Goal: Task Accomplishment & Management: Manage account settings

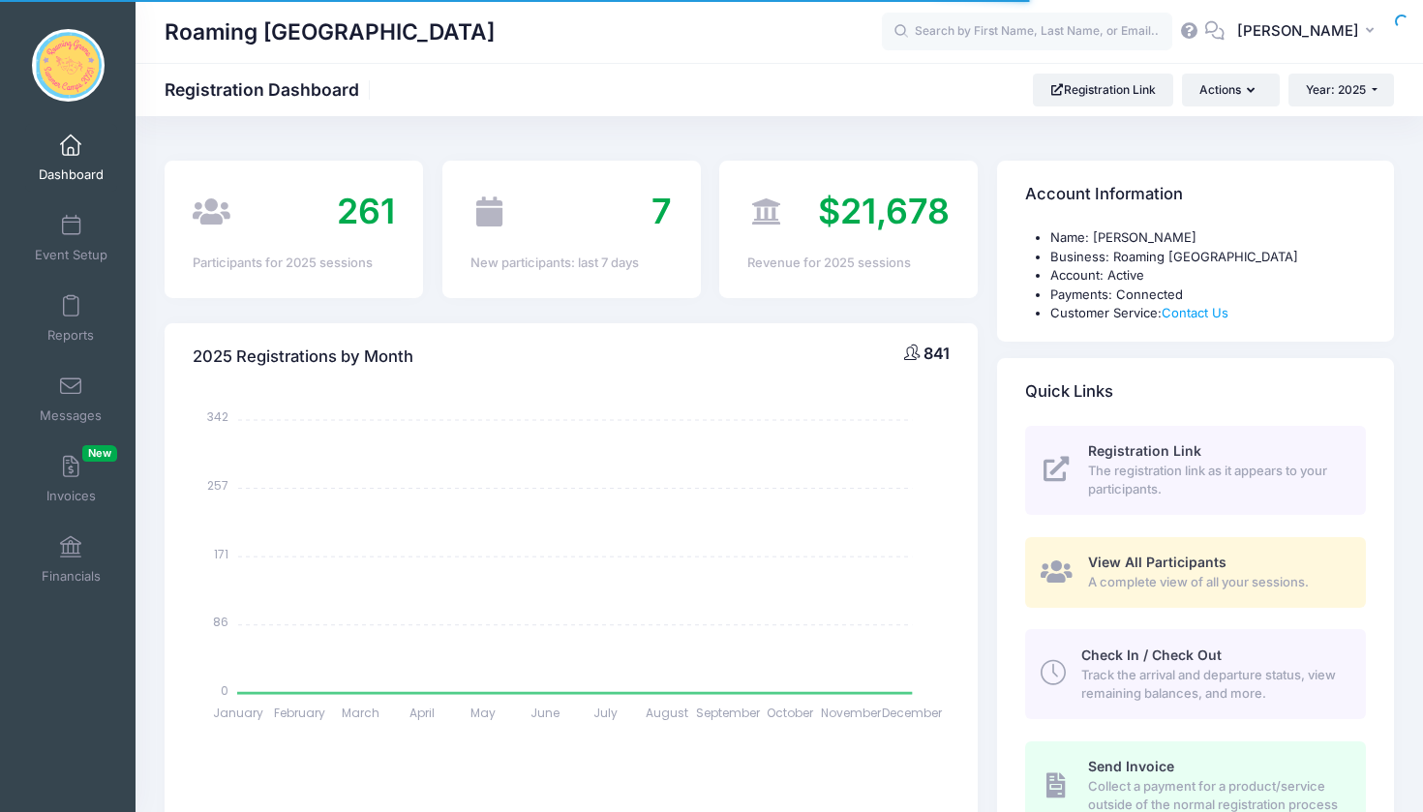
select select
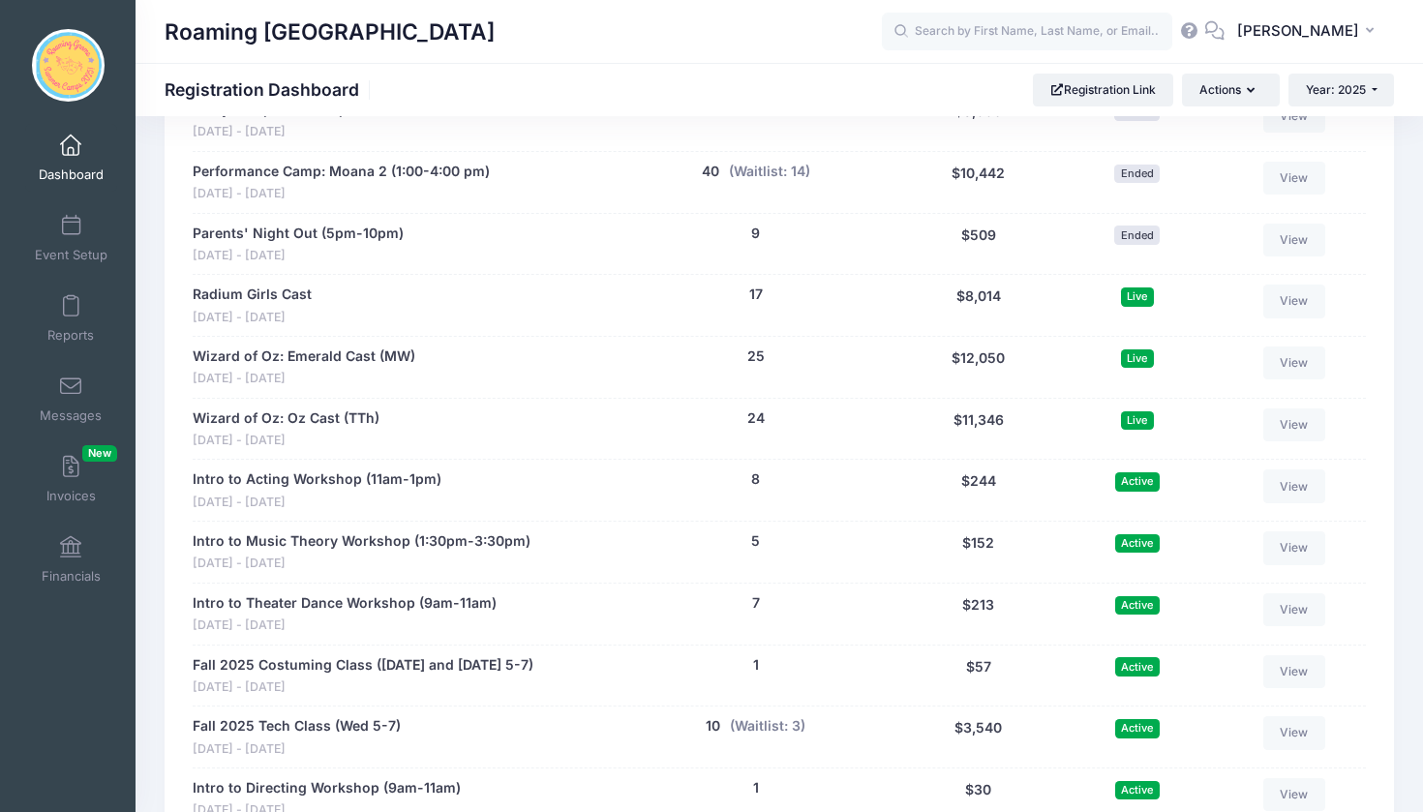
scroll to position [3598, 0]
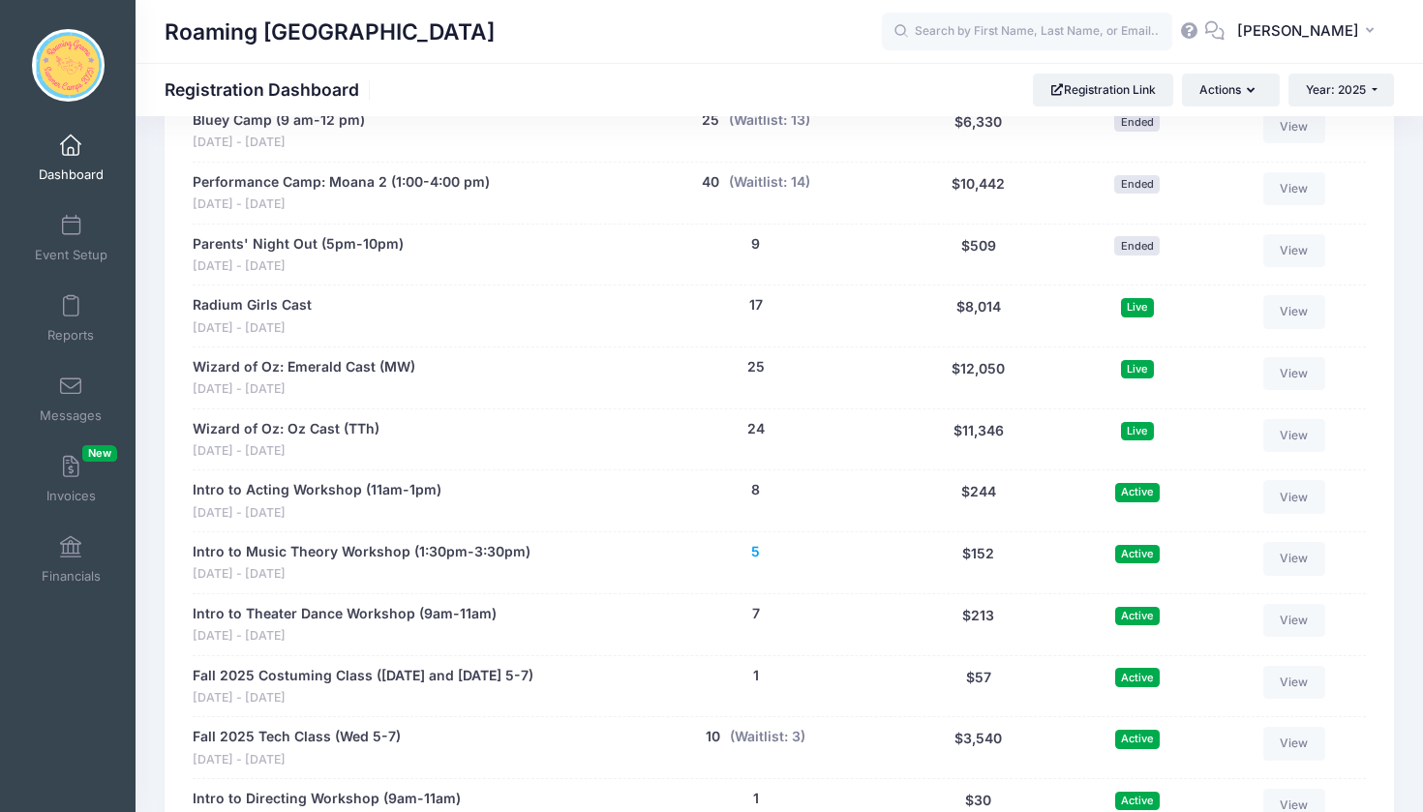
click at [756, 542] on button "5" at bounding box center [755, 552] width 9 height 20
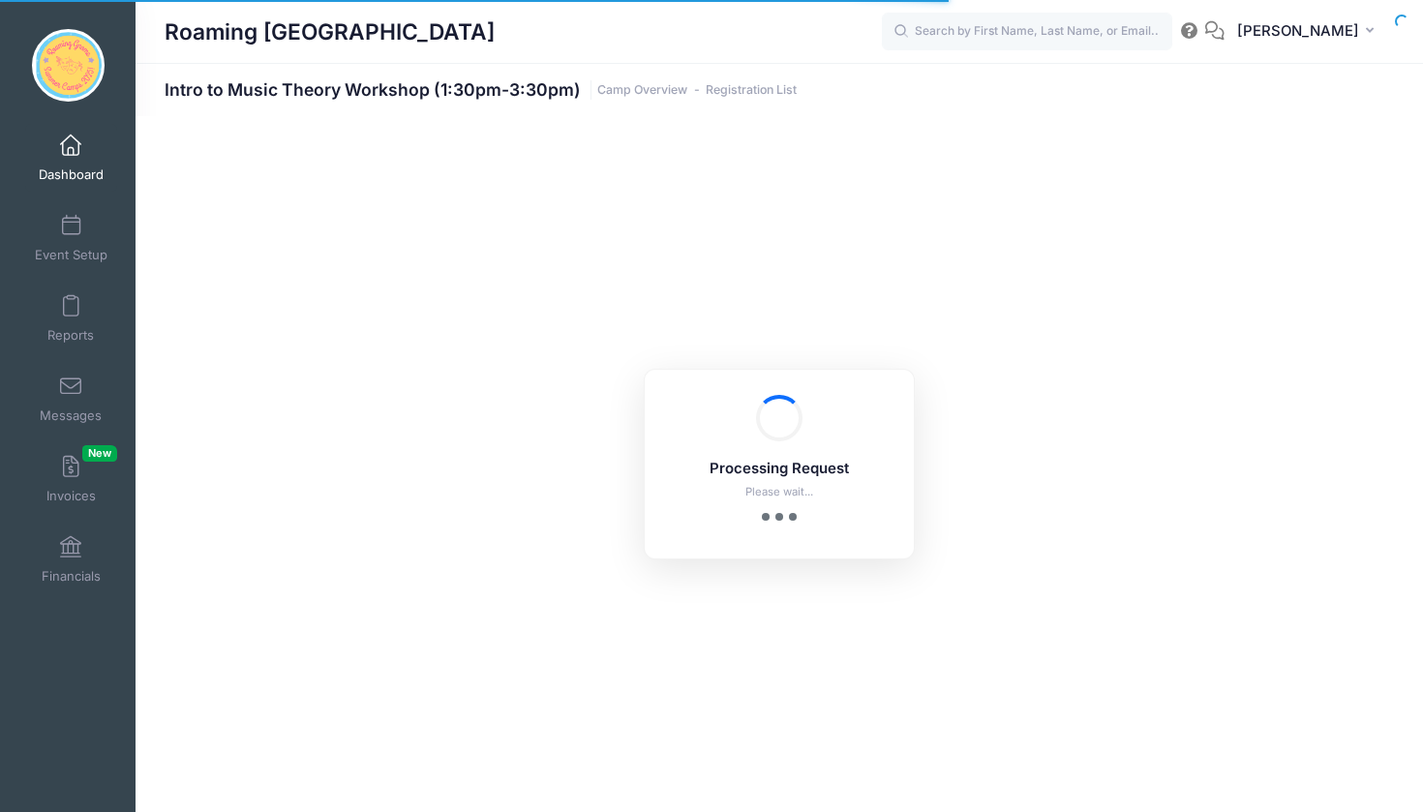
select select "10"
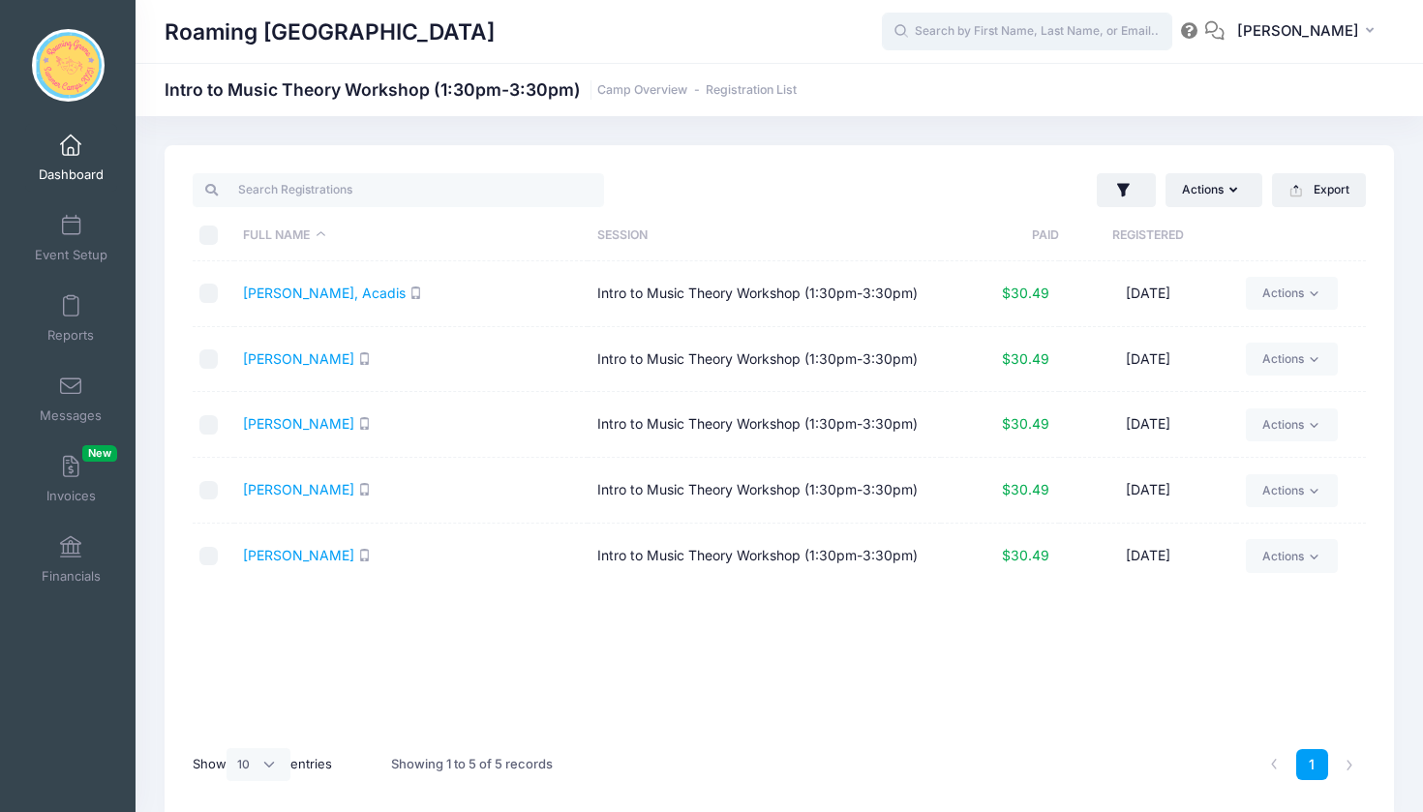
click at [1000, 45] on input "text" at bounding box center [1027, 32] width 290 height 39
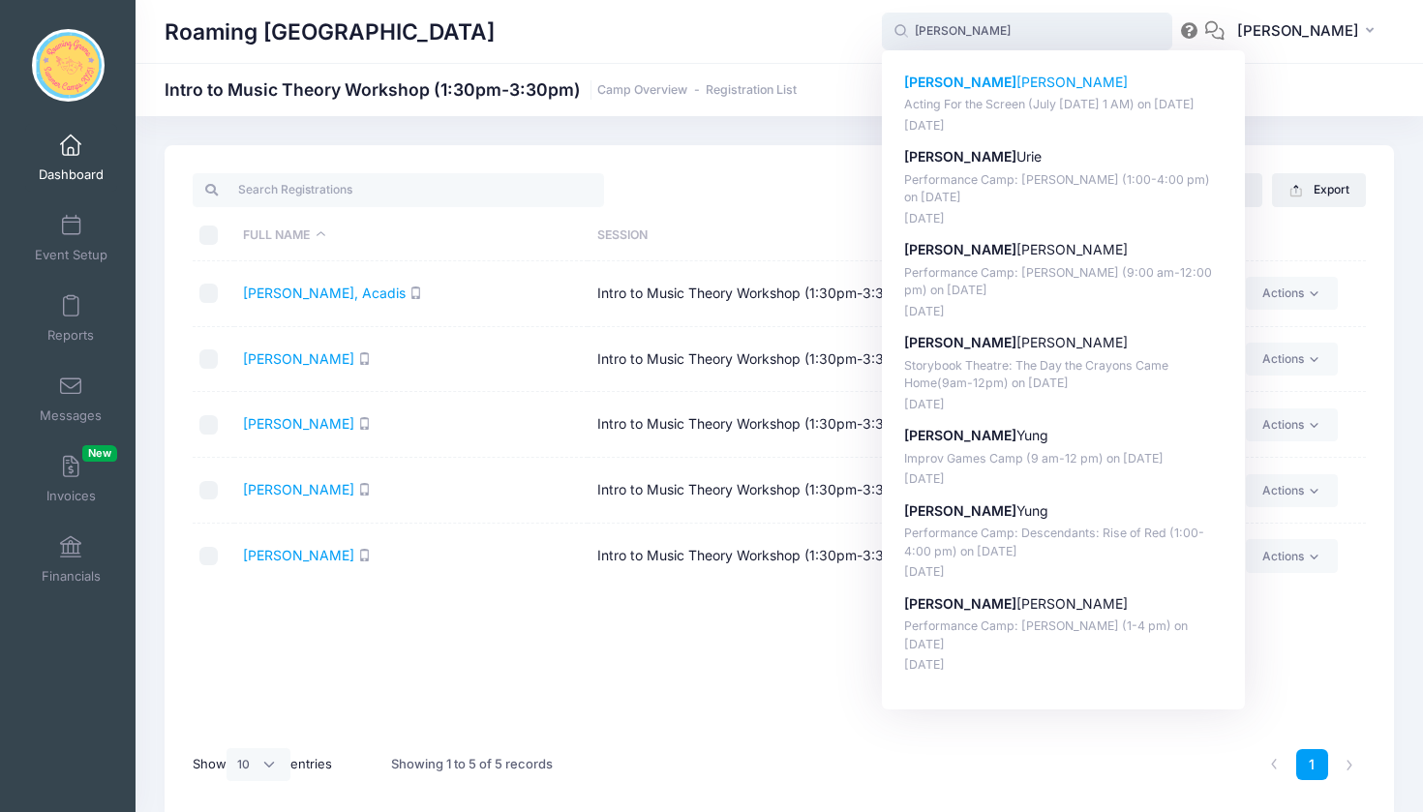
click at [1054, 89] on p "Hazel Loring-Shenk" at bounding box center [1063, 83] width 319 height 20
type input "Hazel Loring-Shenk (Acting For the Screen (July 28-August 1 AM), Jul-28, 2025)"
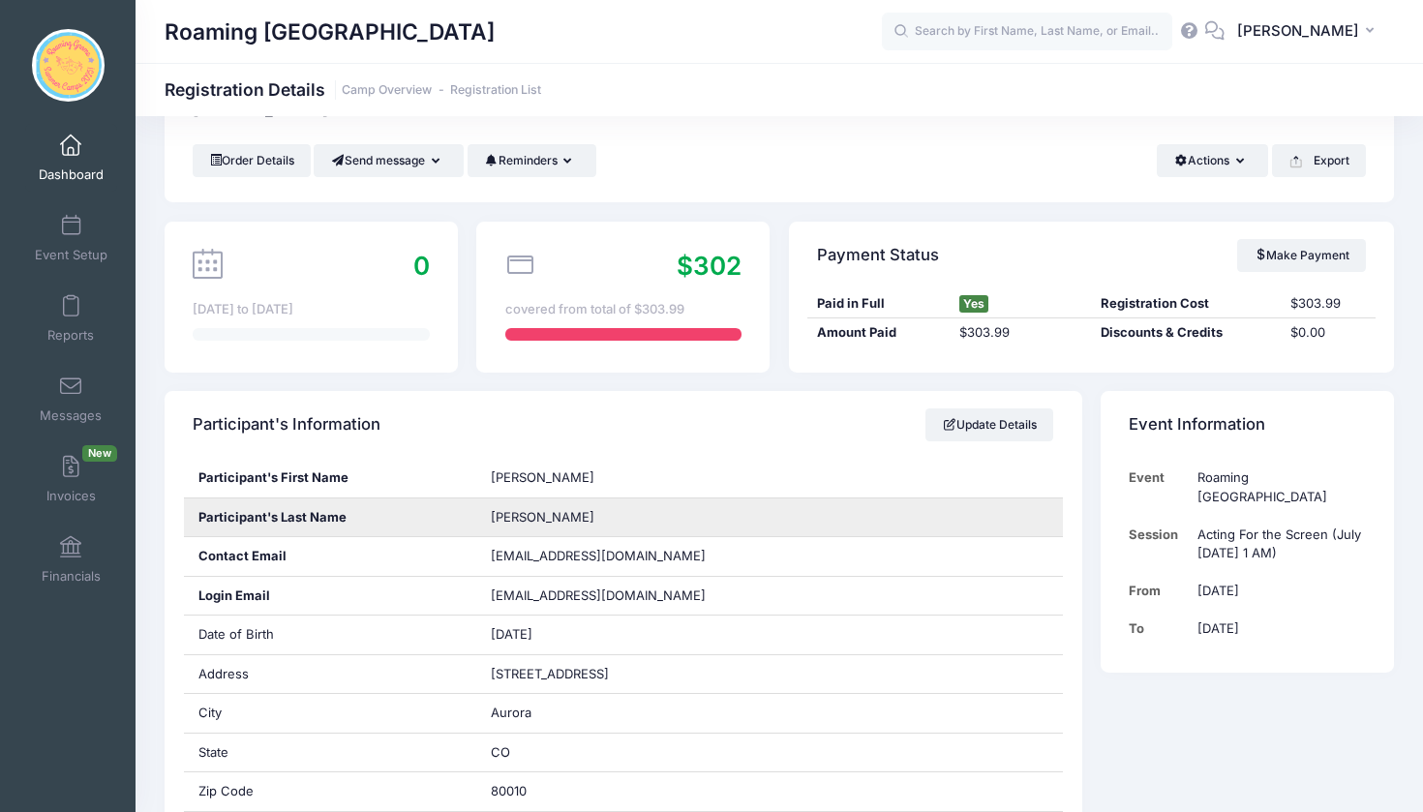
scroll to position [90, 0]
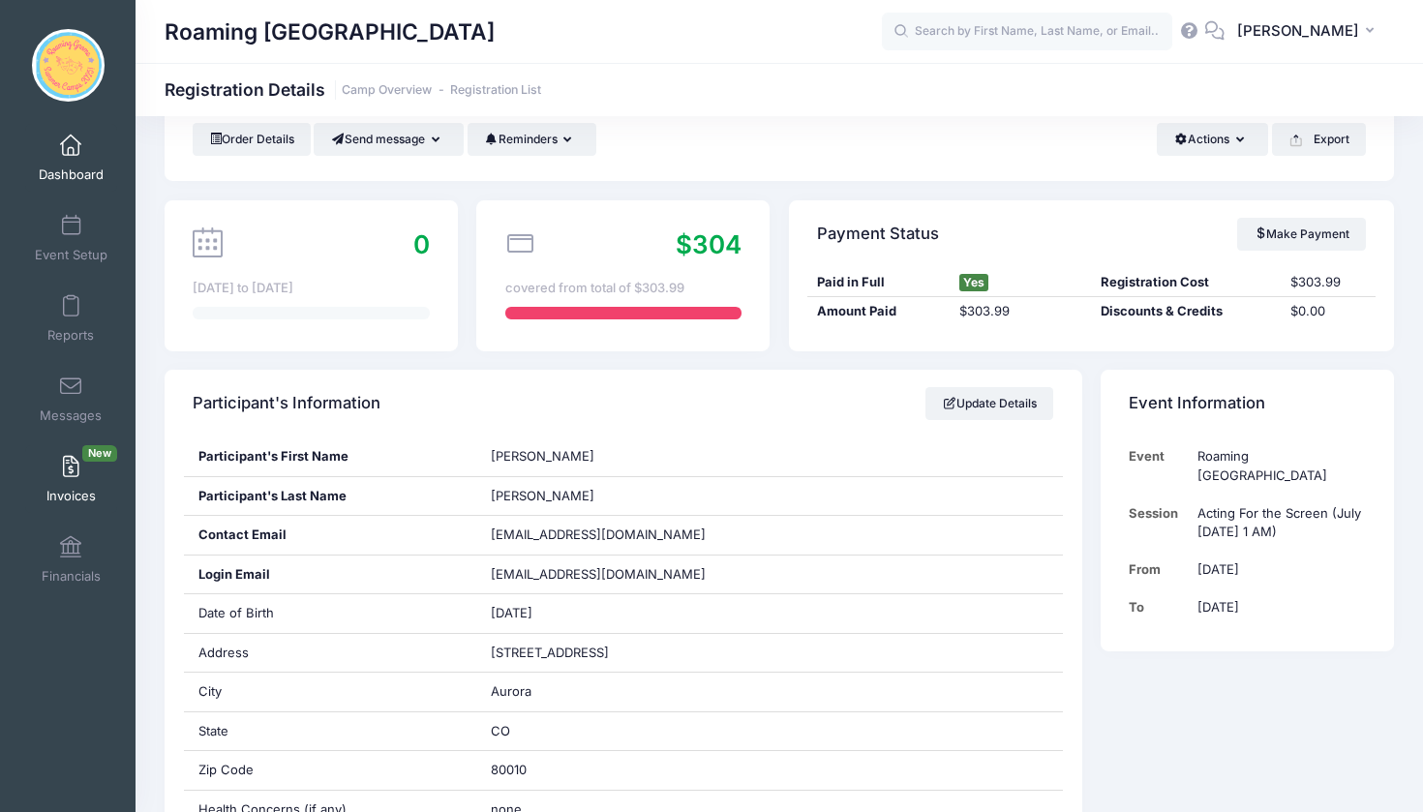
click at [71, 470] on span at bounding box center [71, 467] width 0 height 21
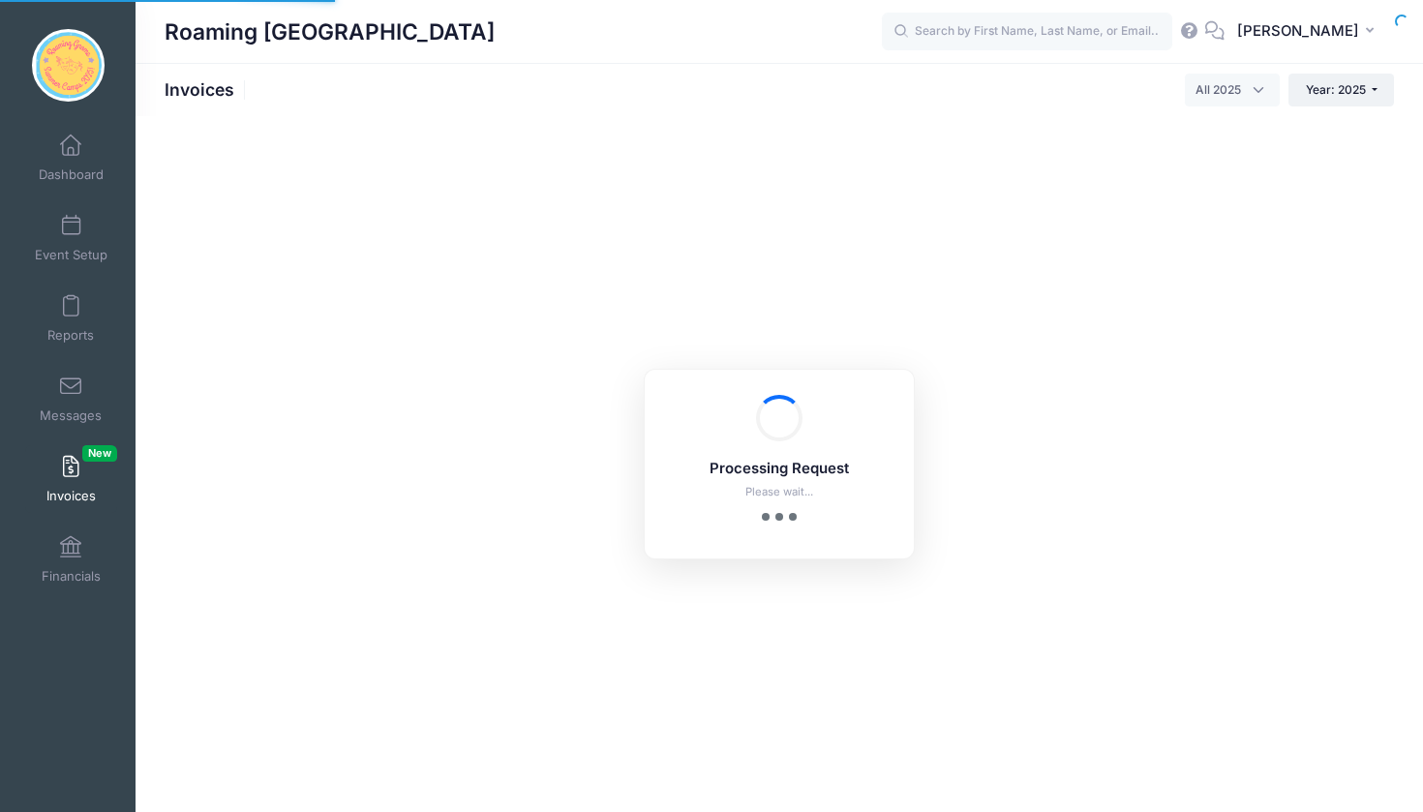
select select
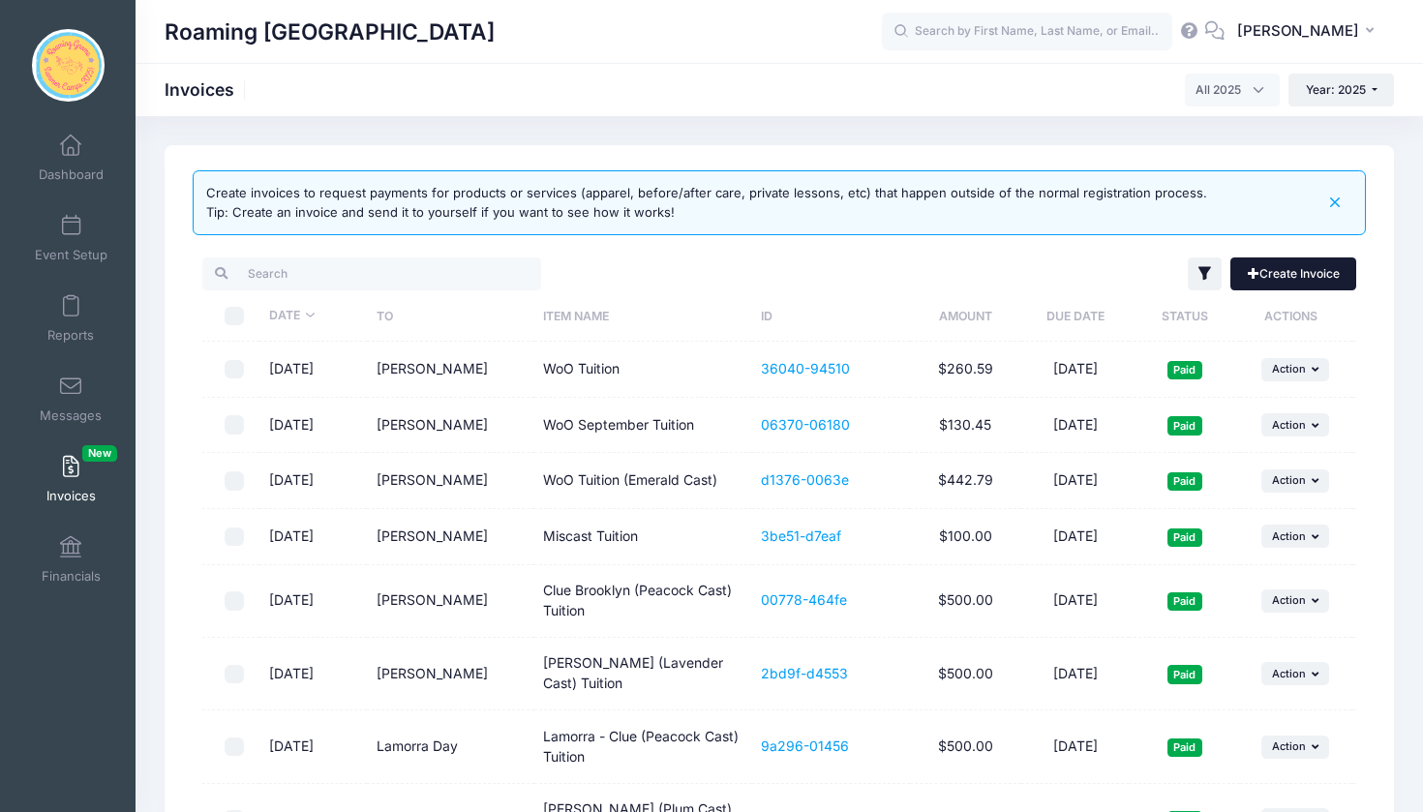
click at [1263, 274] on link "Create Invoice" at bounding box center [1293, 274] width 126 height 33
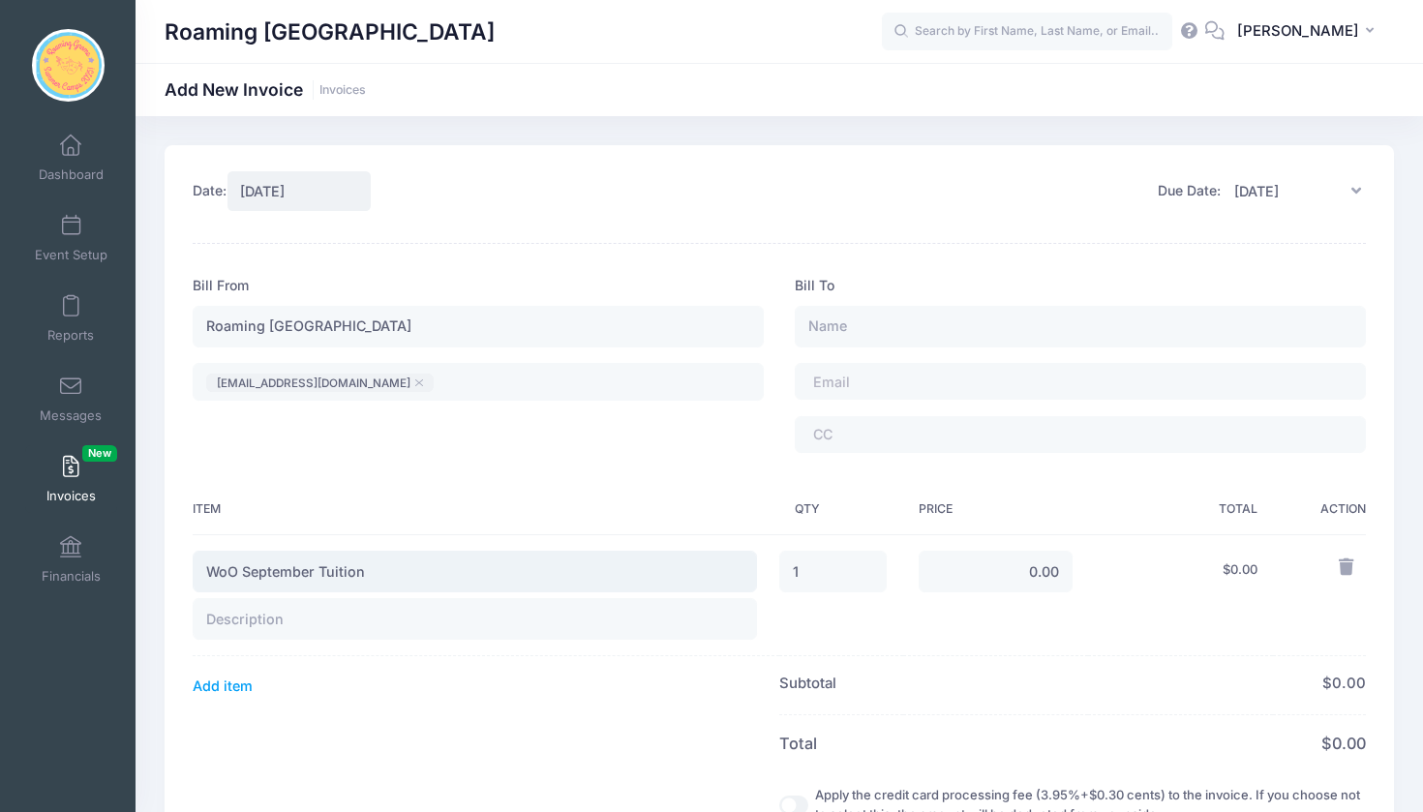
type input "WoO September Tuition"
type input "[PERSON_NAME]"
click at [899, 379] on span at bounding box center [866, 382] width 106 height 16
click at [1020, 578] on input "0.00" at bounding box center [996, 572] width 154 height 42
click at [1043, 575] on input "120.00" at bounding box center [996, 573] width 154 height 42
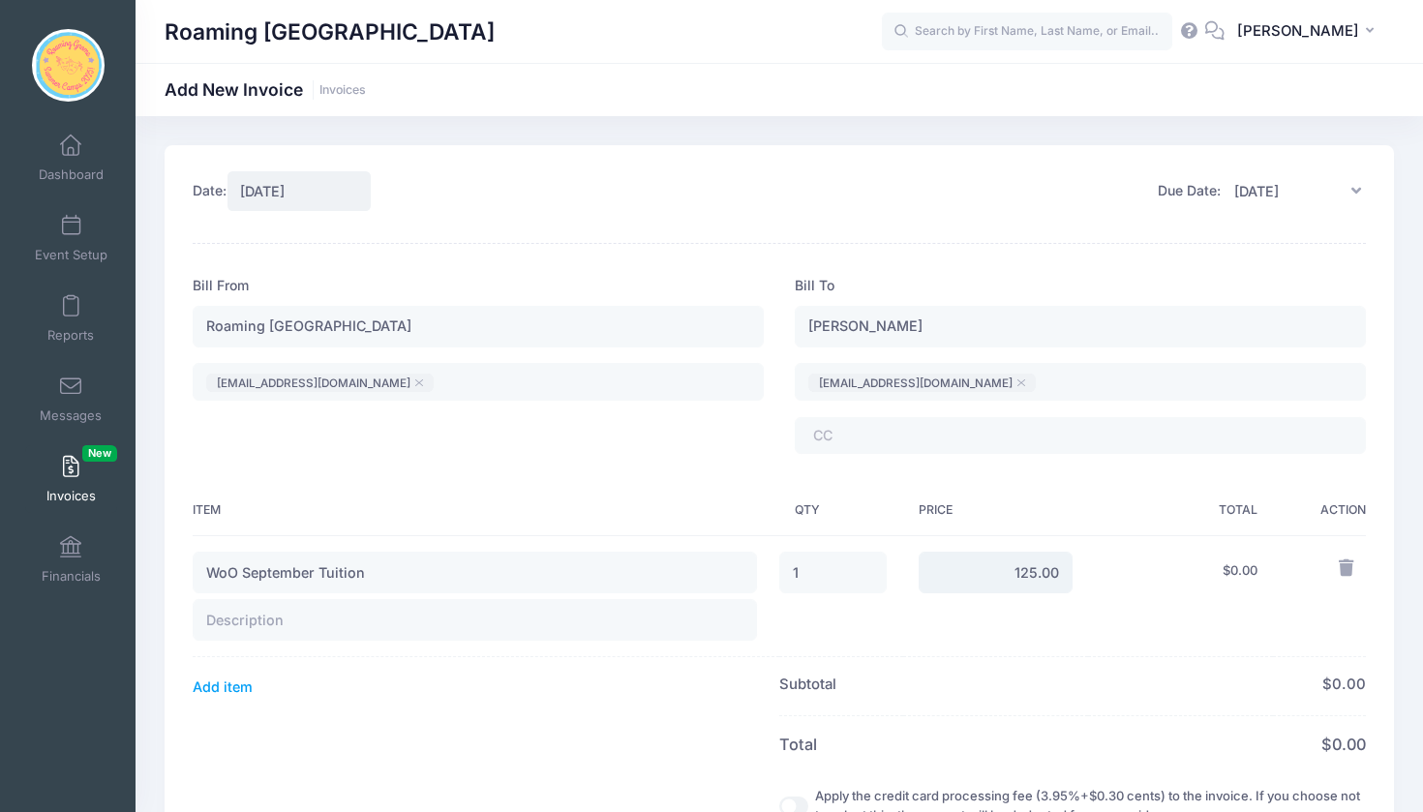
type input "125.00"
click at [1134, 635] on td "$ 0.00" at bounding box center [1180, 596] width 185 height 122
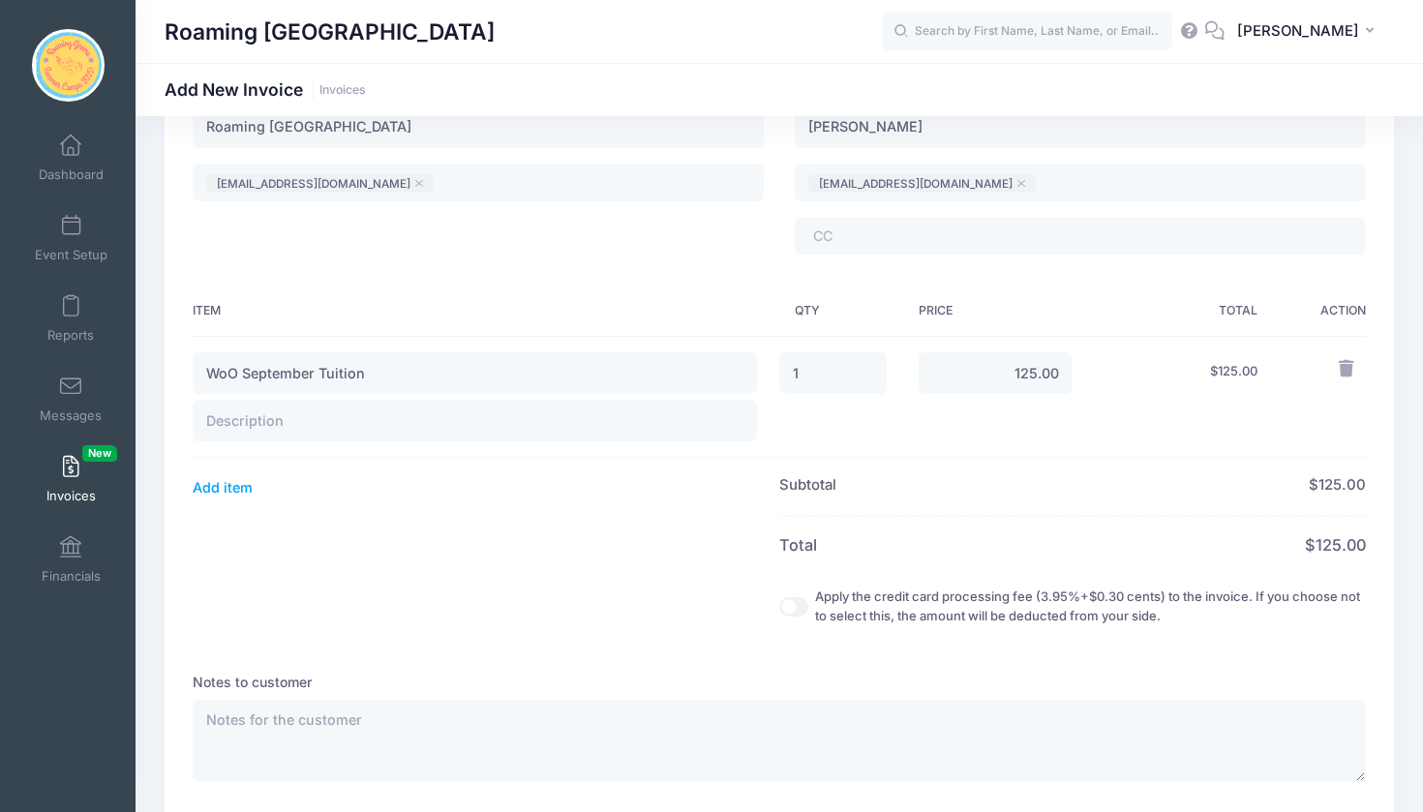
scroll to position [198, 0]
click at [478, 427] on input "text" at bounding box center [475, 422] width 564 height 42
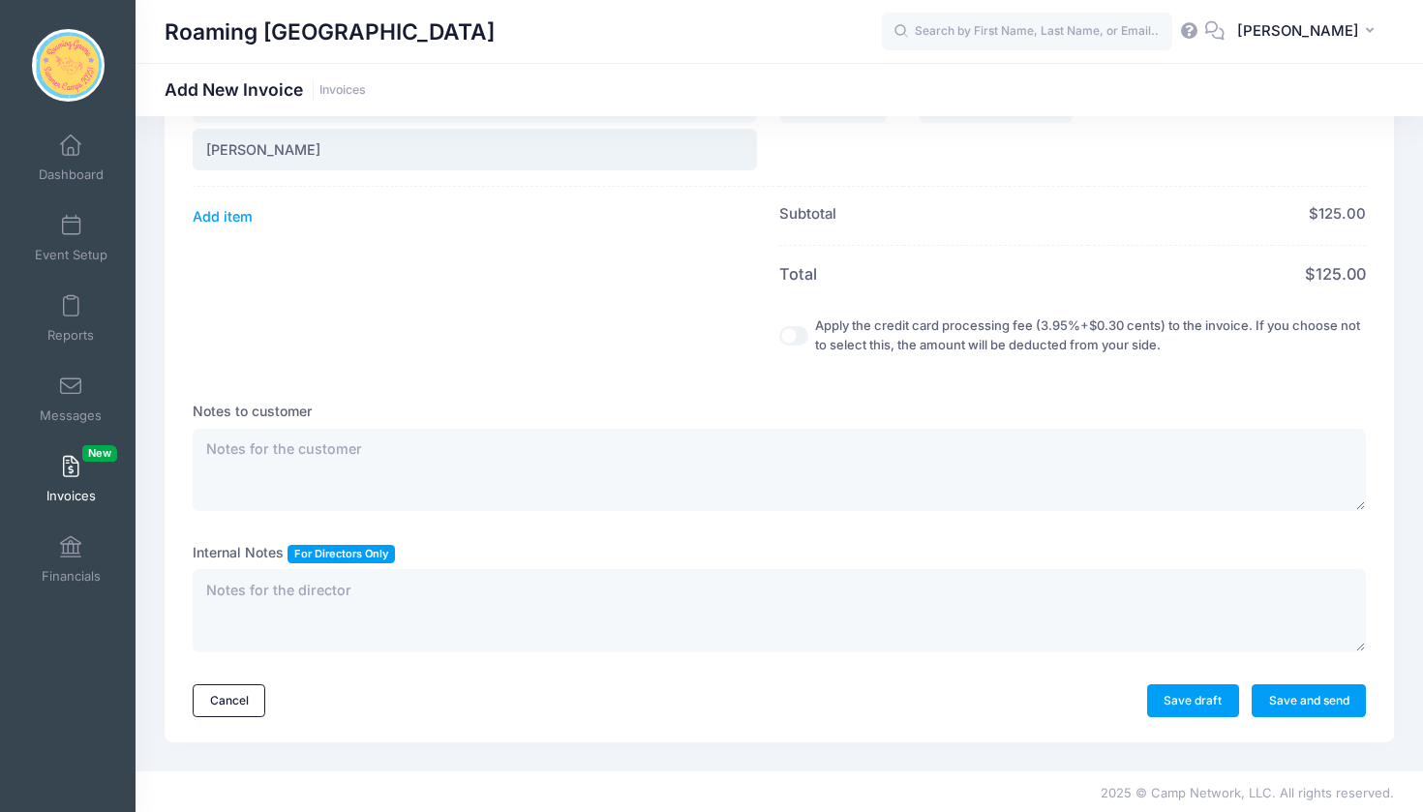
scroll to position [470, 0]
type input "Hazel"
click at [1279, 692] on link "Save and send" at bounding box center [1309, 701] width 114 height 33
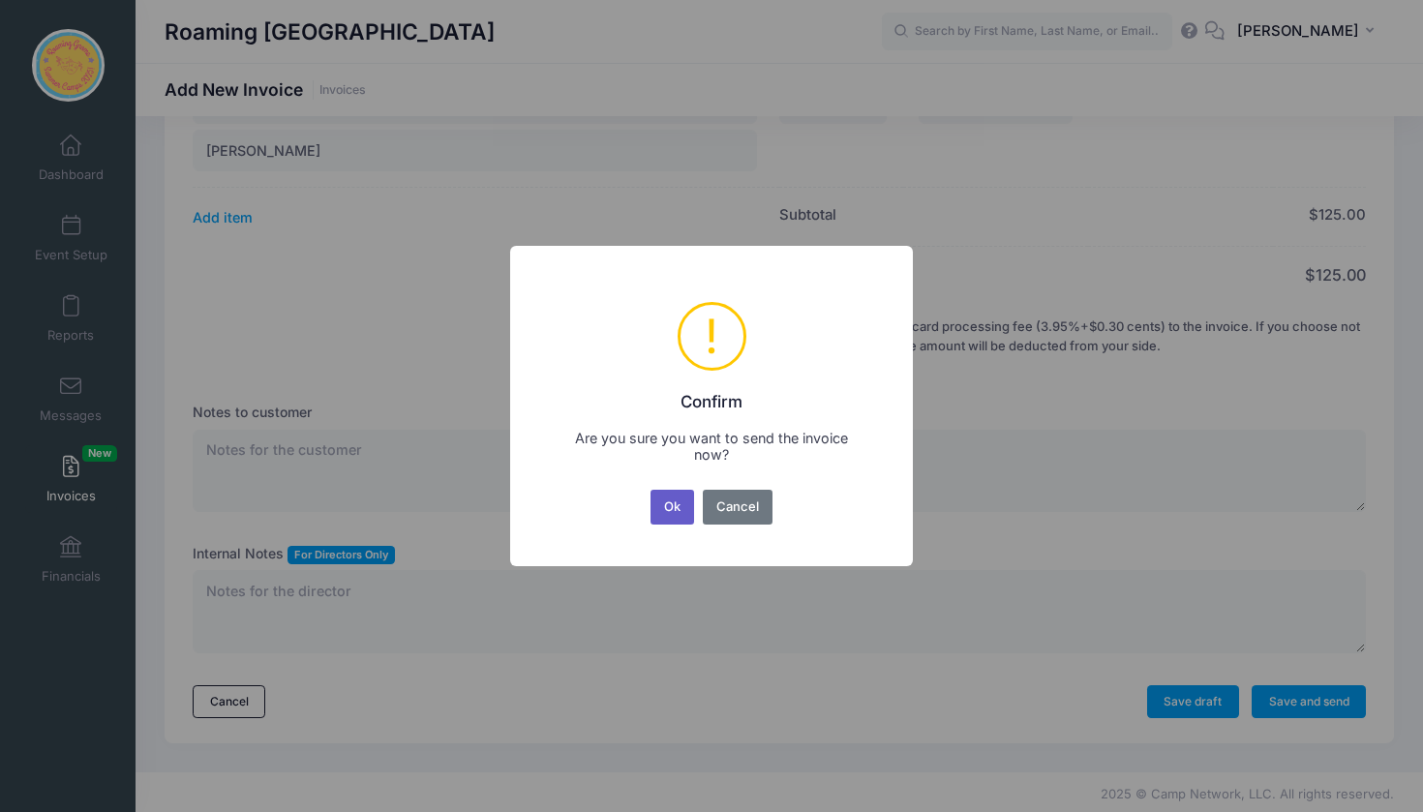
click at [669, 509] on button "Ok" at bounding box center [673, 507] width 45 height 35
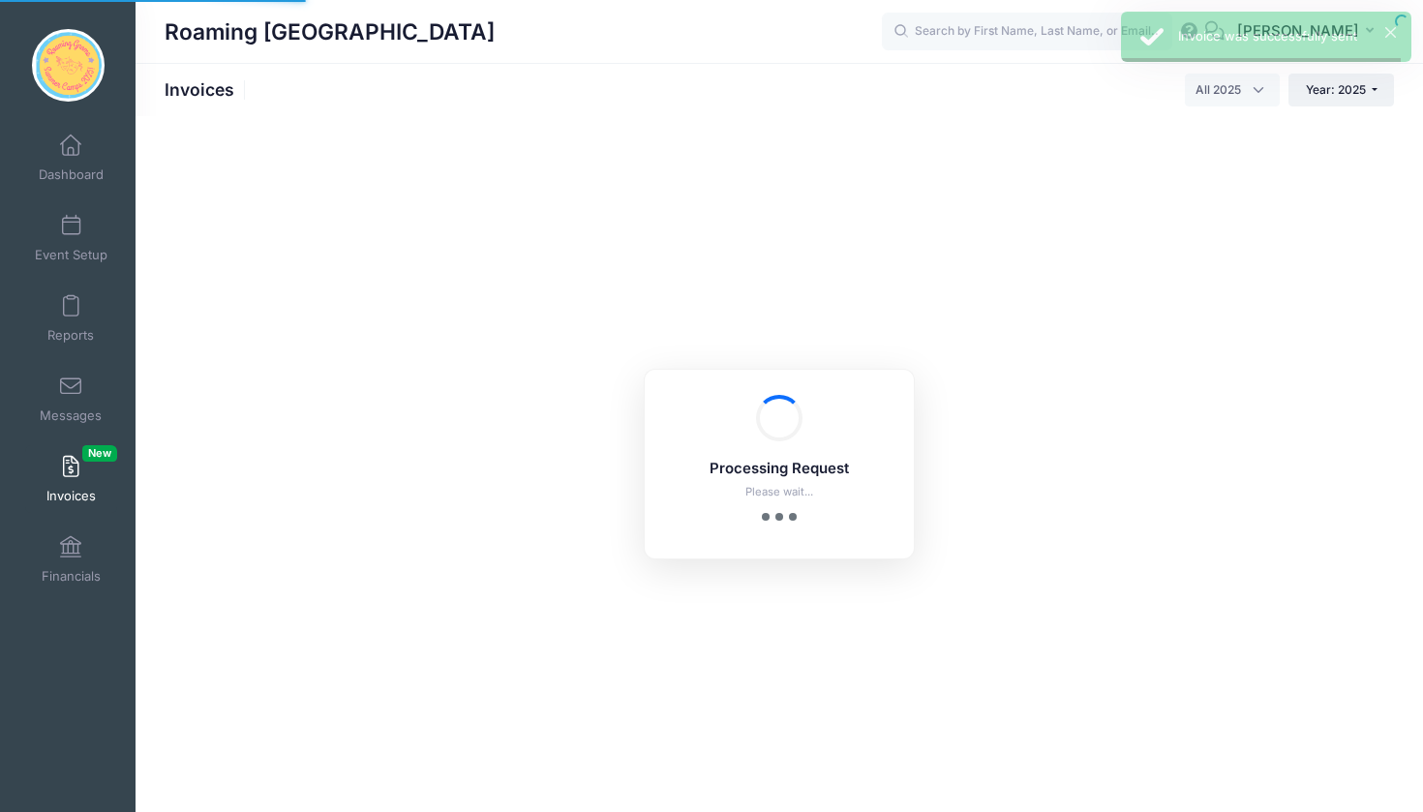
select select
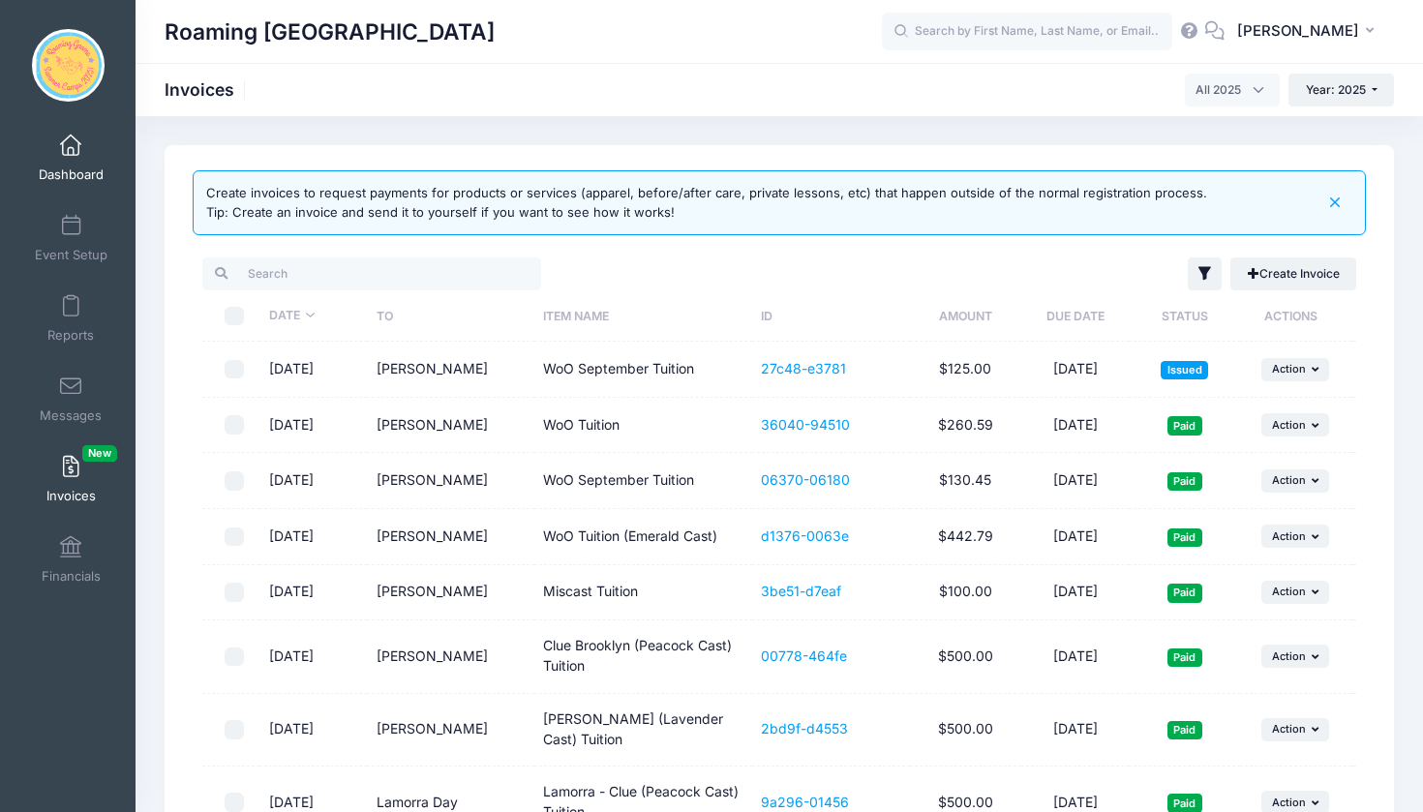
click at [66, 163] on link "Dashboard" at bounding box center [71, 158] width 92 height 68
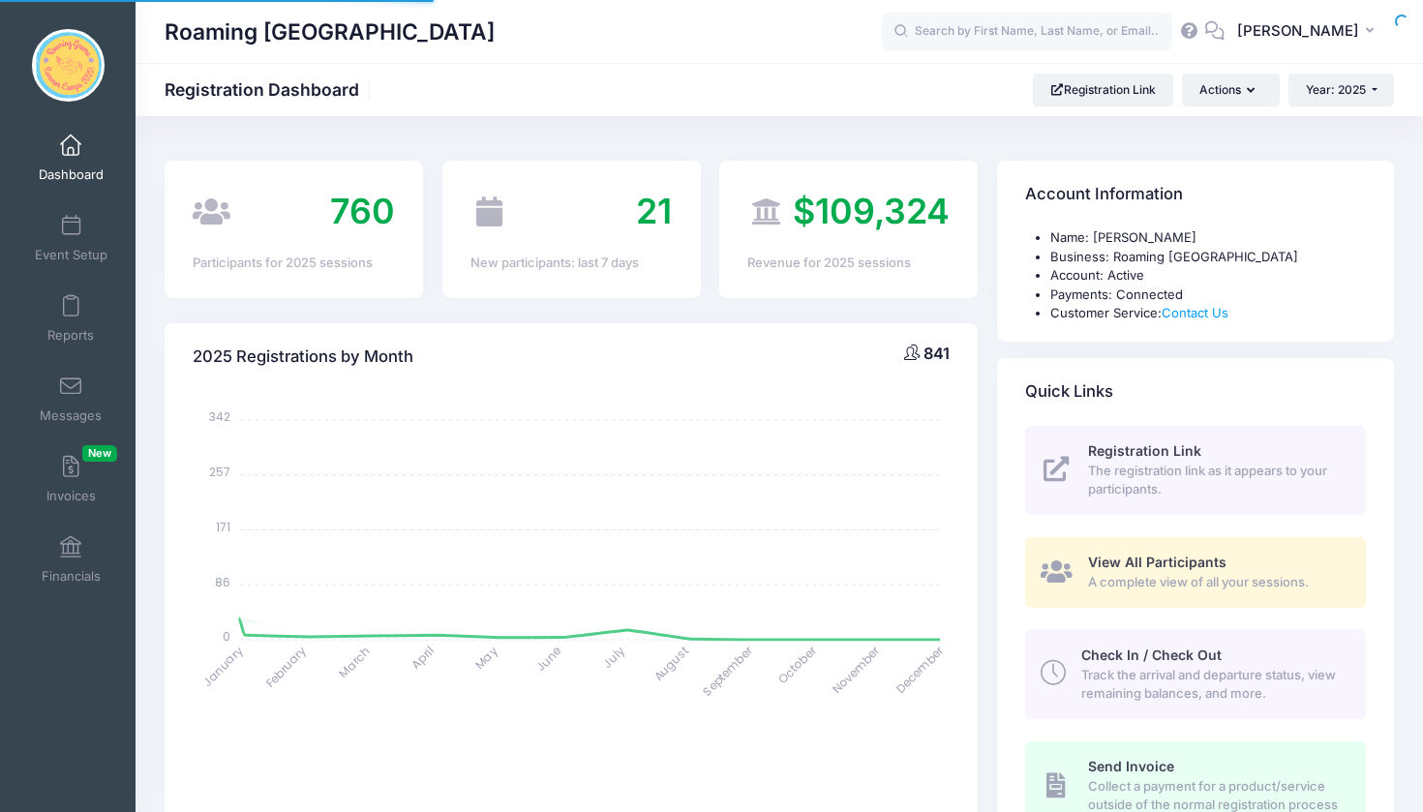
select select
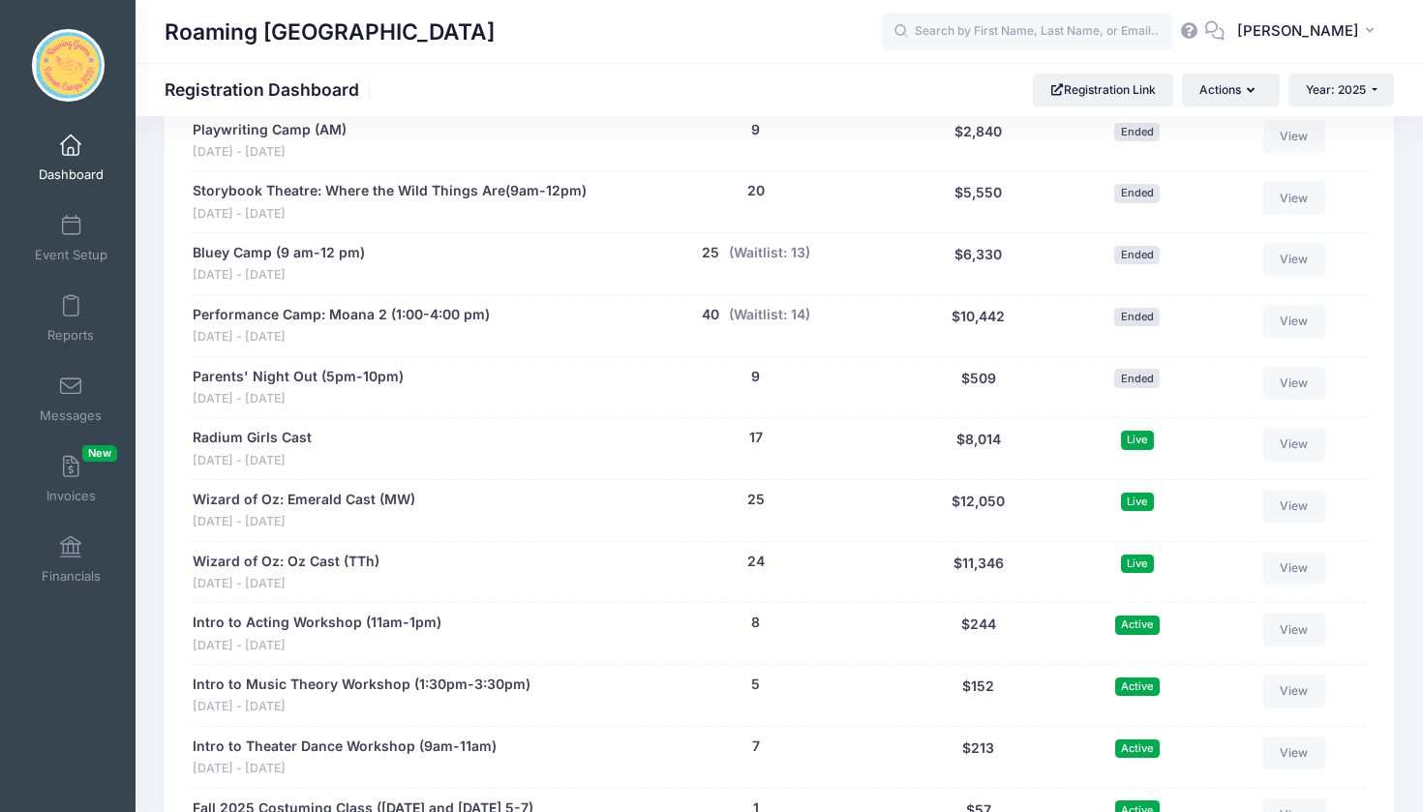
scroll to position [3472, 0]
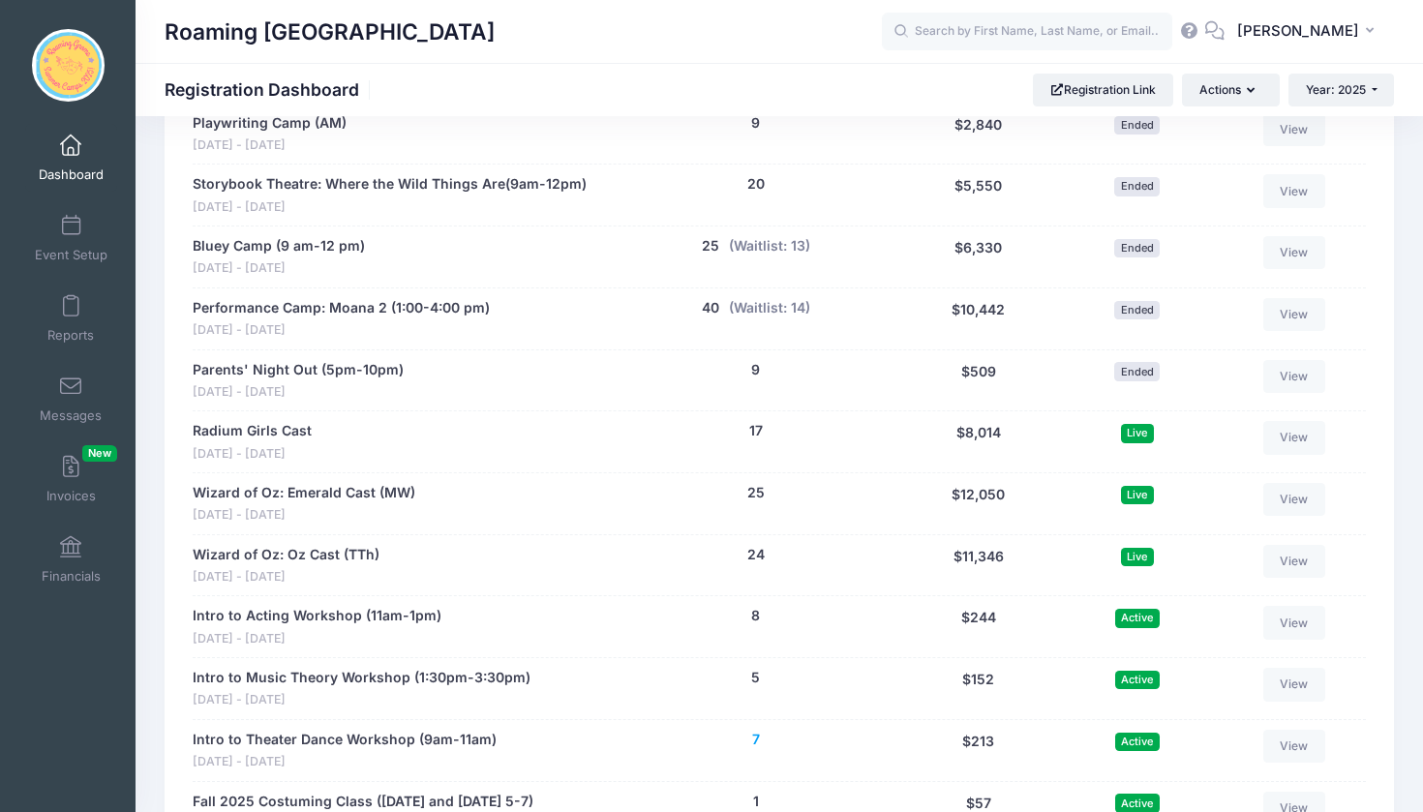
click at [753, 730] on button "7" at bounding box center [756, 740] width 8 height 20
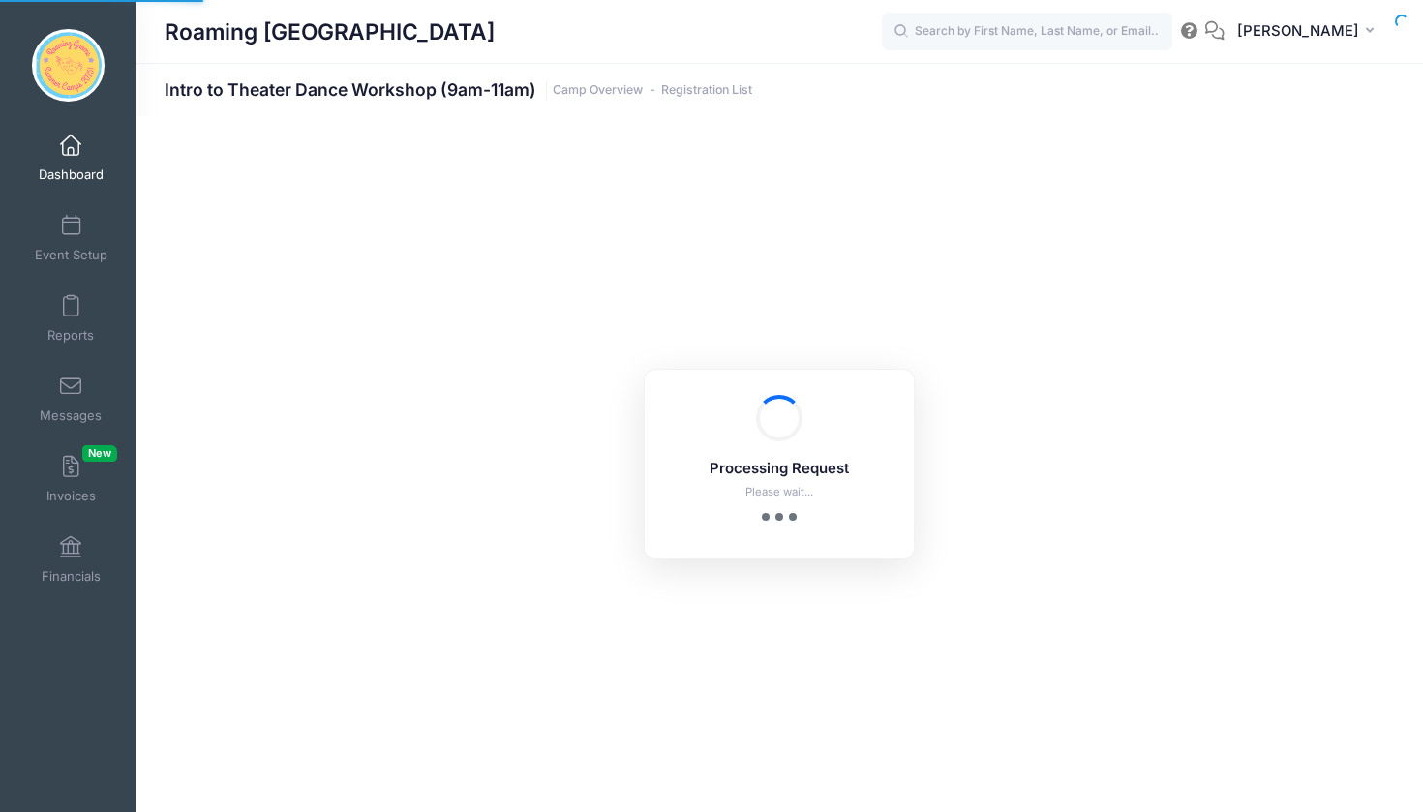
select select "10"
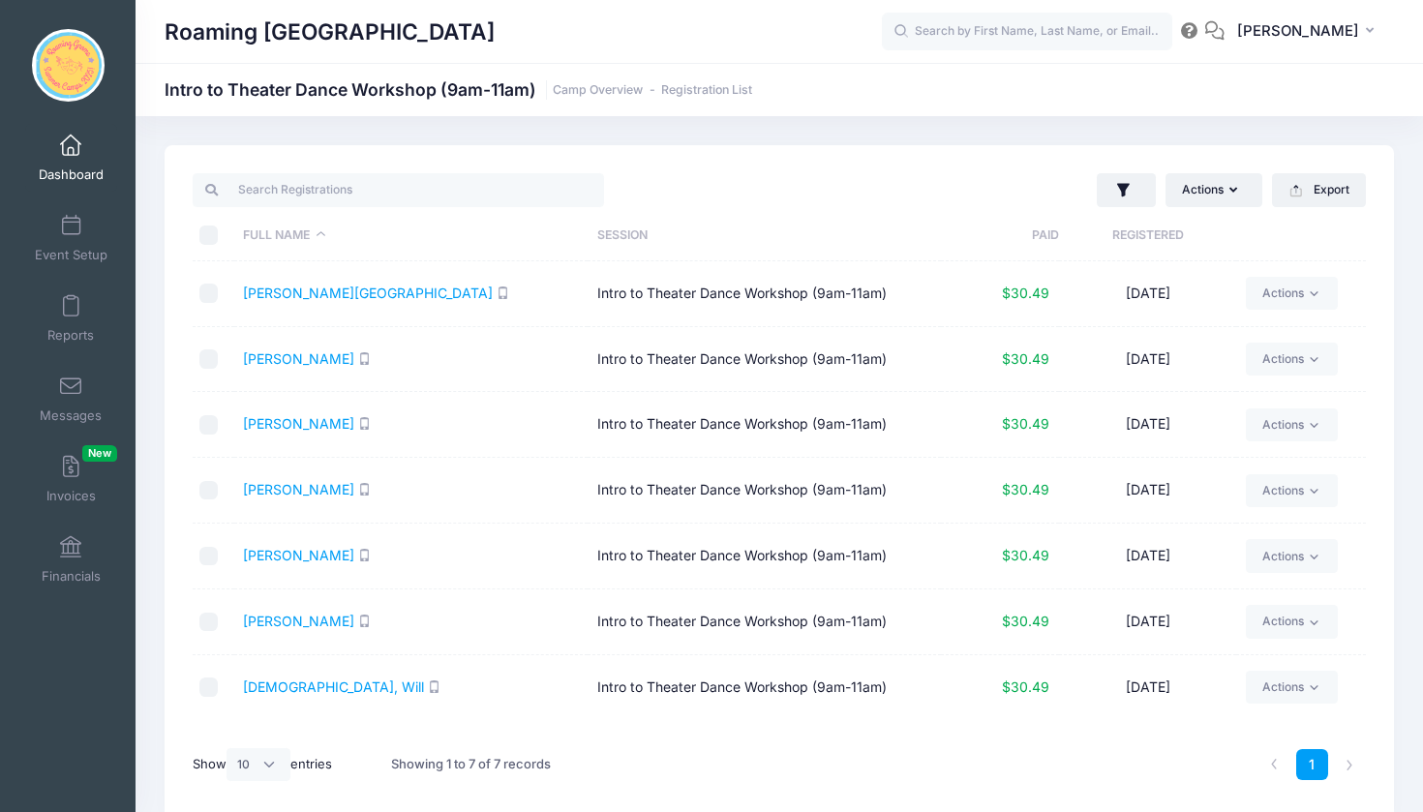
click at [64, 158] on link "Dashboard" at bounding box center [71, 158] width 92 height 68
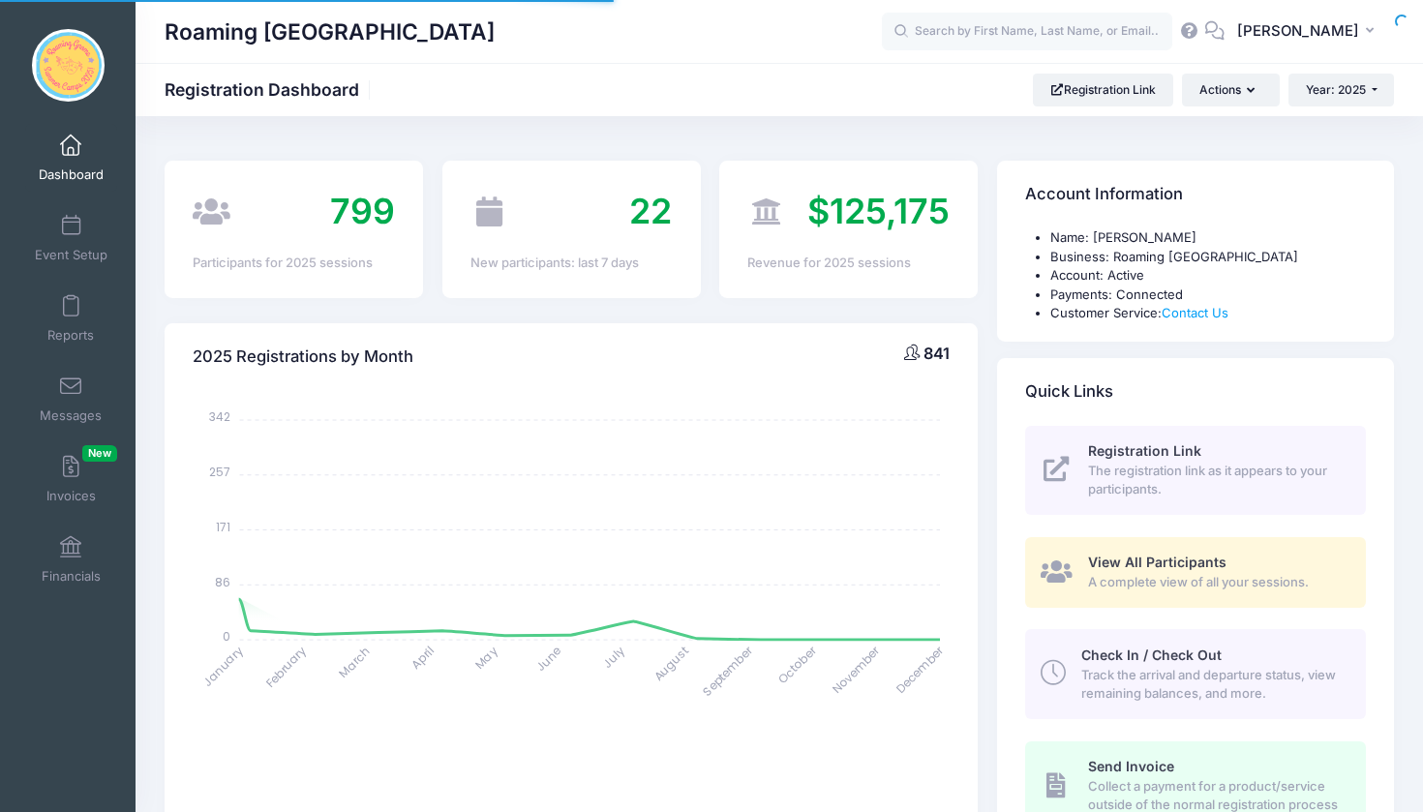
select select
